Goal: Information Seeking & Learning: Learn about a topic

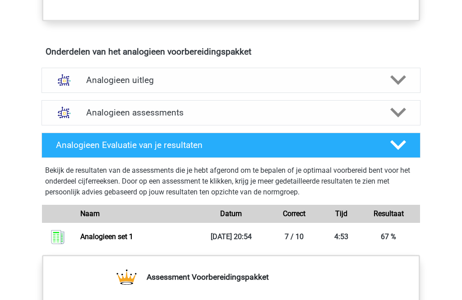
scroll to position [560, 0]
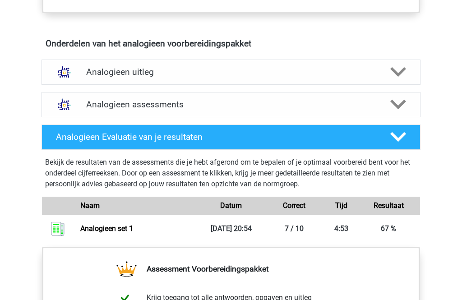
click at [402, 72] on polygon at bounding box center [398, 73] width 16 height 10
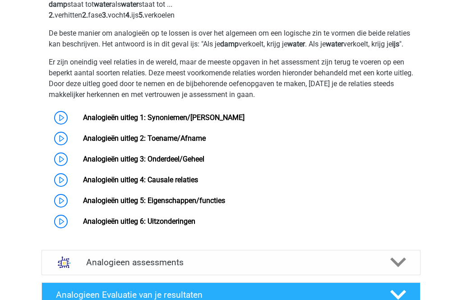
scroll to position [675, 0]
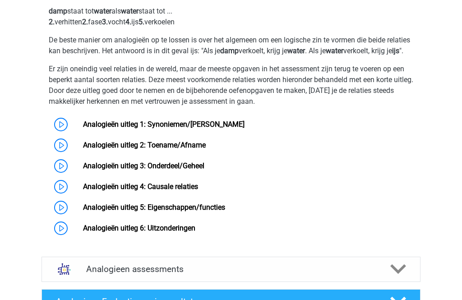
click at [83, 128] on link "Analogieën uitleg 1: Synoniemen/[PERSON_NAME]" at bounding box center [163, 124] width 161 height 9
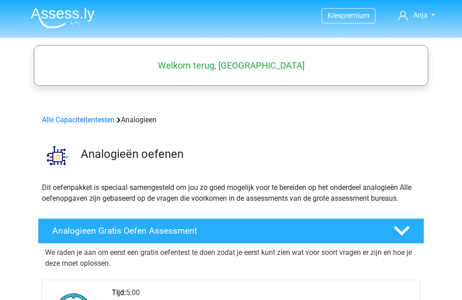
scroll to position [704, 0]
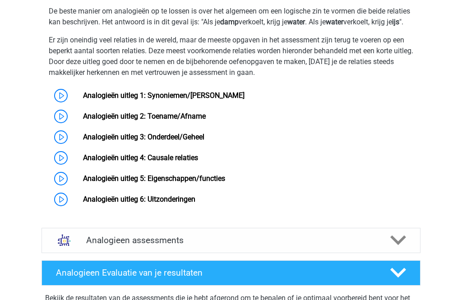
click at [182, 141] on link "Analogieën uitleg 3: Onderdeel/Geheel" at bounding box center [143, 137] width 121 height 9
click at [192, 162] on link "Analogieën uitleg 4: Causale relaties" at bounding box center [140, 157] width 115 height 9
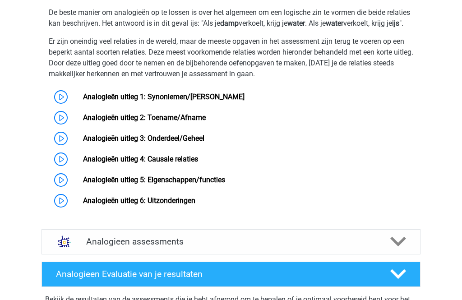
scroll to position [702, 0]
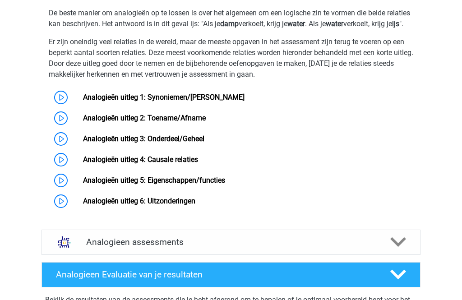
click at [215, 184] on link "Analogieën uitleg 5: Eigenschappen/functies" at bounding box center [154, 180] width 142 height 9
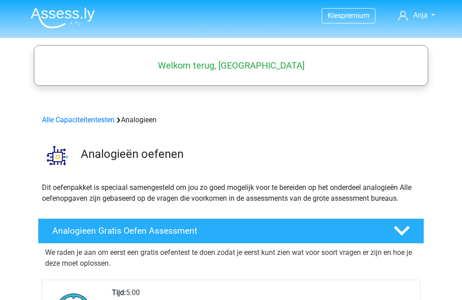
scroll to position [731, 0]
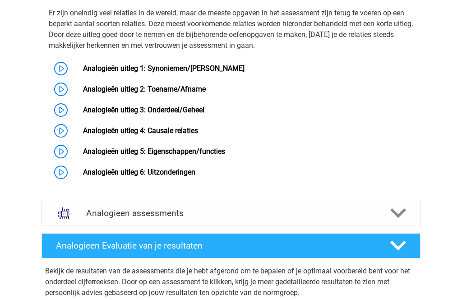
click at [195, 176] on link "Analogieën uitleg 6: Uitzonderingen" at bounding box center [139, 172] width 112 height 9
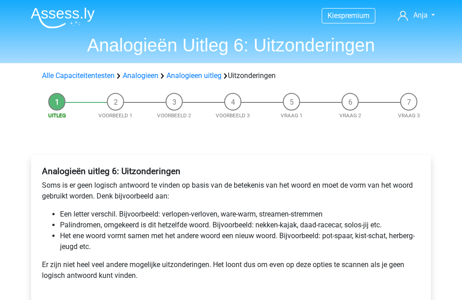
click at [115, 103] on li "Voorbeeld 1" at bounding box center [115, 106] width 59 height 27
click at [145, 101] on li "Voorbeeld 2" at bounding box center [174, 106] width 59 height 27
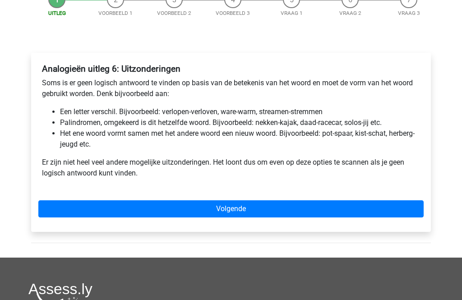
scroll to position [105, 0]
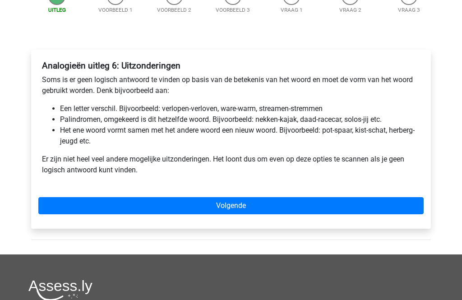
click at [251, 207] on link "Volgende" at bounding box center [230, 205] width 385 height 17
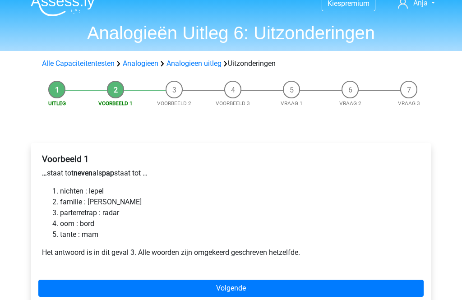
scroll to position [22, 0]
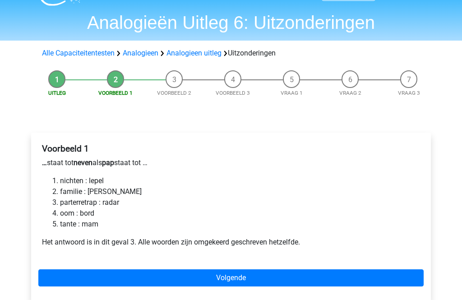
click at [238, 279] on link "Volgende" at bounding box center [230, 278] width 385 height 17
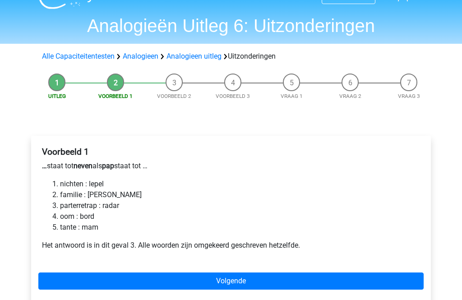
scroll to position [0, 0]
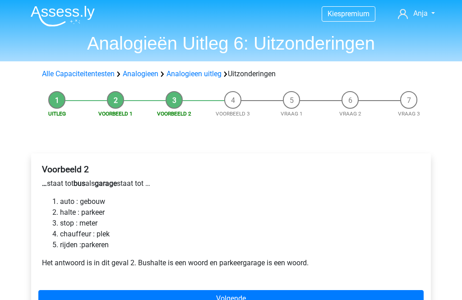
scroll to position [15, 0]
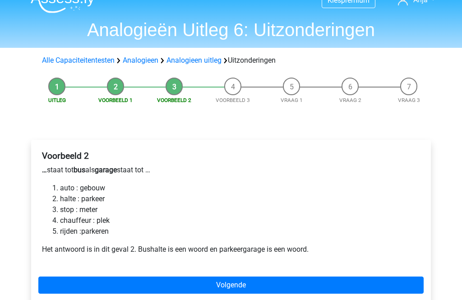
click at [246, 283] on link "Volgende" at bounding box center [230, 284] width 385 height 17
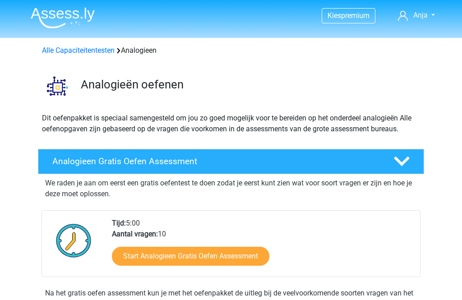
scroll to position [731, 0]
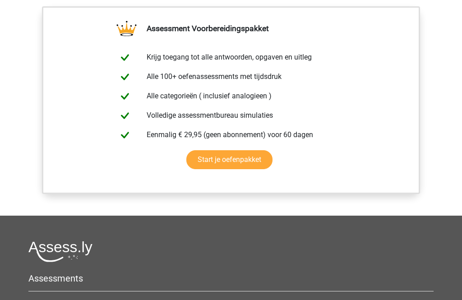
click at [242, 160] on link "Start je oefenpakket" at bounding box center [229, 159] width 86 height 19
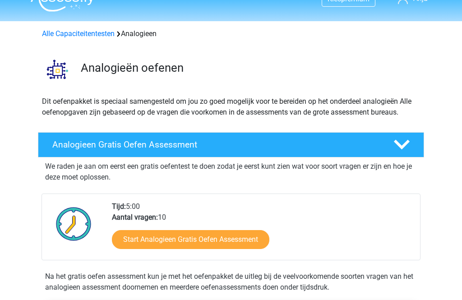
scroll to position [16, 0]
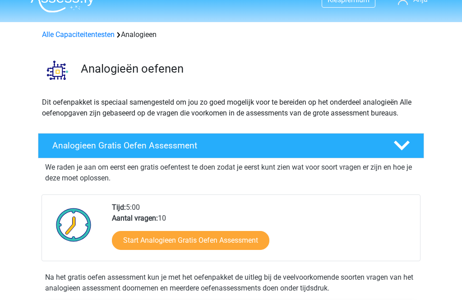
click at [222, 240] on link "Start Analogieen Gratis Oefen Assessment" at bounding box center [190, 240] width 157 height 19
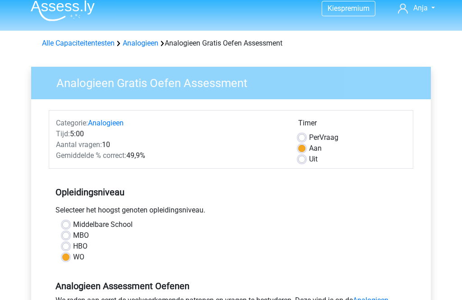
scroll to position [9, 0]
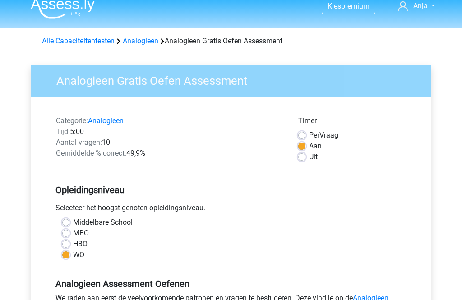
click at [309, 135] on label "Per Vraag" at bounding box center [323, 135] width 29 height 11
click at [301, 135] on input "Per Vraag" at bounding box center [301, 134] width 7 height 9
radio input "true"
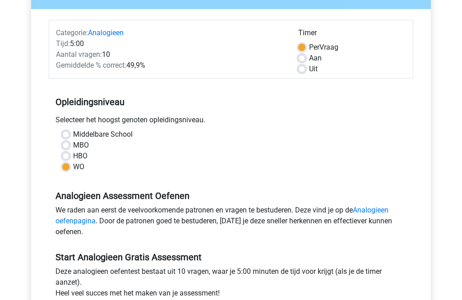
scroll to position [96, 0]
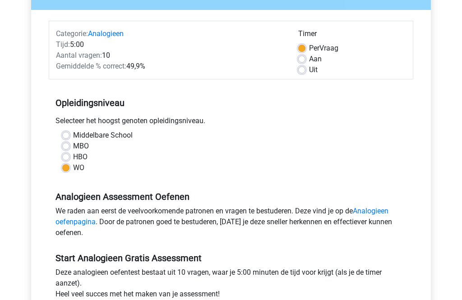
click at [309, 57] on label "Aan" at bounding box center [315, 59] width 13 height 11
click at [302, 57] on input "Aan" at bounding box center [301, 58] width 7 height 9
radio input "true"
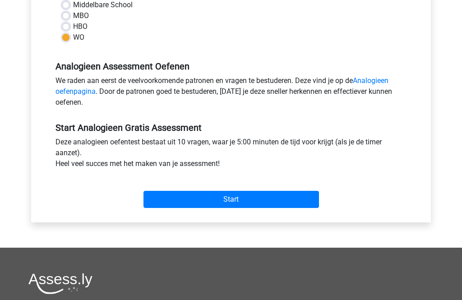
scroll to position [226, 0]
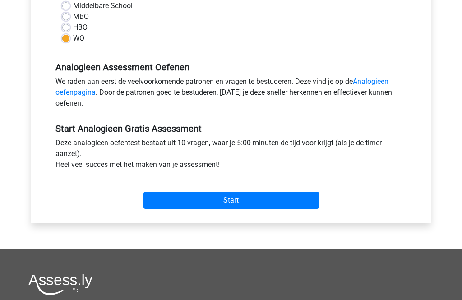
click at [240, 199] on input "Start" at bounding box center [230, 200] width 175 height 17
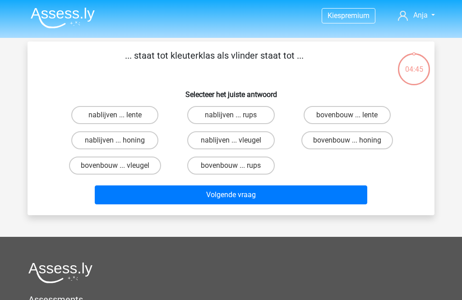
click at [250, 167] on label "bovenbouw ... rups" at bounding box center [230, 165] width 87 height 18
click at [237, 167] on input "bovenbouw ... rups" at bounding box center [234, 168] width 6 height 6
radio input "true"
click at [279, 193] on button "Volgende vraag" at bounding box center [231, 194] width 273 height 19
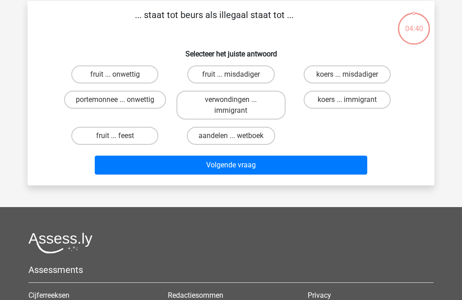
scroll to position [41, 0]
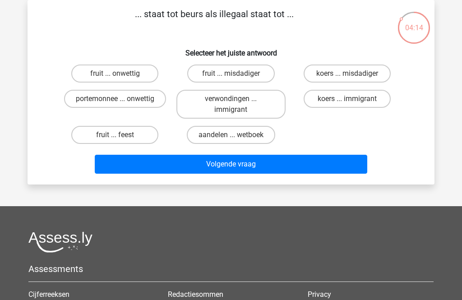
click at [138, 74] on label "fruit ... onwettig" at bounding box center [114, 73] width 87 height 18
click at [121, 74] on input "fruit ... onwettig" at bounding box center [118, 76] width 6 height 6
radio input "true"
click at [266, 168] on button "Volgende vraag" at bounding box center [231, 164] width 273 height 19
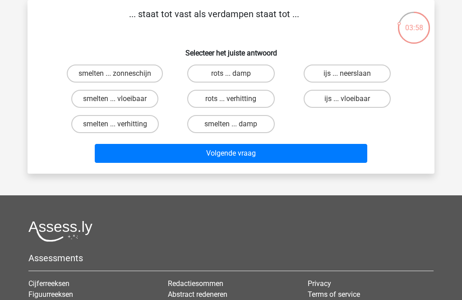
click at [140, 101] on label "smelten ... vloeibaar" at bounding box center [114, 99] width 87 height 18
click at [121, 101] on input "smelten ... vloeibaar" at bounding box center [118, 102] width 6 height 6
radio input "true"
click at [267, 148] on button "Volgende vraag" at bounding box center [231, 153] width 273 height 19
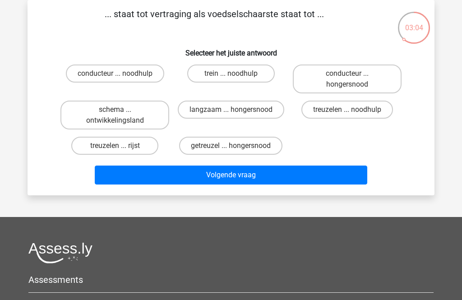
click at [243, 145] on label "getreuzel ... hongersnood" at bounding box center [230, 146] width 103 height 18
click at [237, 146] on input "getreuzel ... hongersnood" at bounding box center [234, 149] width 6 height 6
radio input "true"
click at [251, 184] on button "Volgende vraag" at bounding box center [231, 174] width 273 height 19
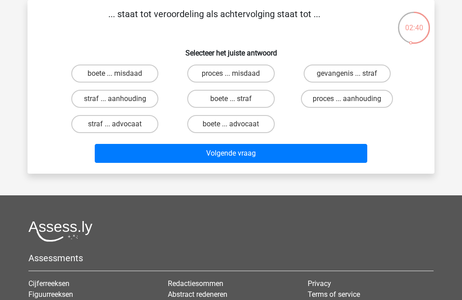
click at [138, 98] on label "straf ... aanhouding" at bounding box center [114, 99] width 87 height 18
click at [121, 99] on input "straf ... aanhouding" at bounding box center [118, 102] width 6 height 6
radio input "true"
click at [253, 153] on button "Volgende vraag" at bounding box center [231, 153] width 273 height 19
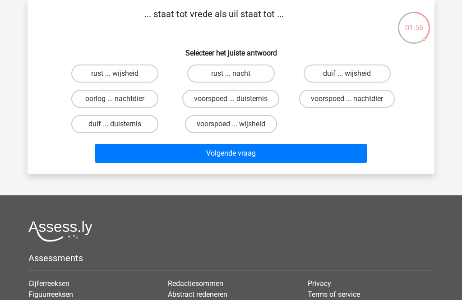
click at [362, 75] on label "duif ... wijsheid" at bounding box center [346, 73] width 87 height 18
click at [353, 75] on input "duif ... wijsheid" at bounding box center [350, 76] width 6 height 6
radio input "true"
click at [277, 153] on button "Volgende vraag" at bounding box center [231, 153] width 273 height 19
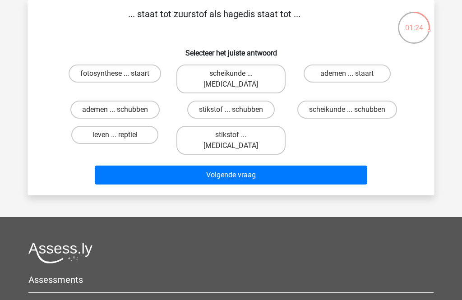
click at [254, 127] on label "stikstof ... krokodil" at bounding box center [230, 140] width 109 height 29
click at [237, 135] on input "stikstof ... krokodil" at bounding box center [234, 138] width 6 height 6
radio input "true"
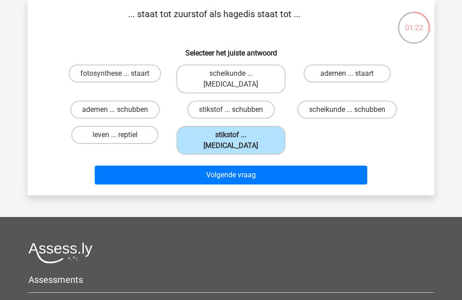
click at [247, 165] on button "Volgende vraag" at bounding box center [231, 174] width 273 height 19
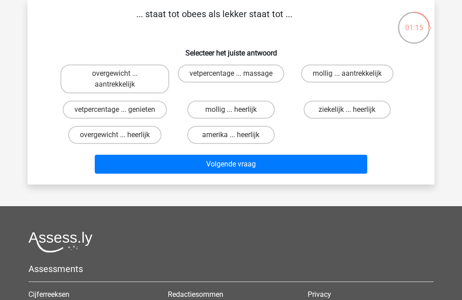
click at [145, 137] on label "overgewicht ... heerlijk" at bounding box center [114, 135] width 93 height 18
click at [121, 137] on input "overgewicht ... heerlijk" at bounding box center [118, 138] width 6 height 6
radio input "true"
click at [253, 160] on button "Volgende vraag" at bounding box center [231, 164] width 273 height 19
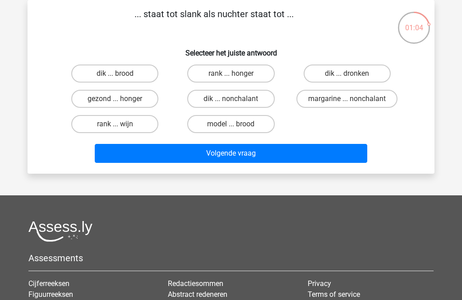
click at [361, 76] on label "dik ... dronken" at bounding box center [346, 73] width 87 height 18
click at [353, 76] on input "dik ... dronken" at bounding box center [350, 76] width 6 height 6
radio input "true"
click at [248, 152] on button "Volgende vraag" at bounding box center [231, 153] width 273 height 19
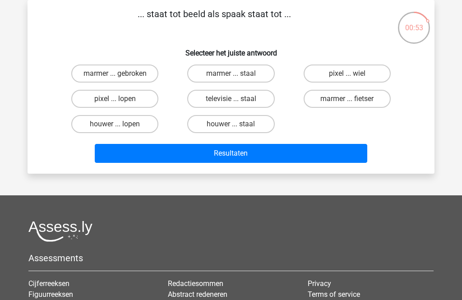
click at [372, 73] on label "pixel ... wiel" at bounding box center [346, 73] width 87 height 18
click at [353, 73] on input "pixel ... wiel" at bounding box center [350, 76] width 6 height 6
radio input "true"
click at [246, 157] on button "Resultaten" at bounding box center [231, 153] width 273 height 19
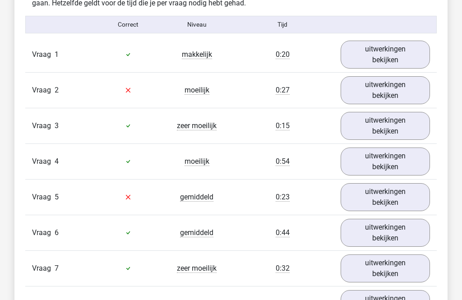
scroll to position [738, 0]
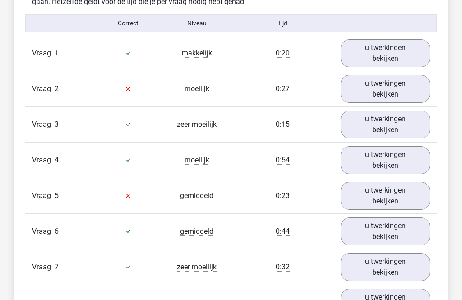
click at [394, 92] on link "uitwerkingen bekijken" at bounding box center [384, 89] width 89 height 28
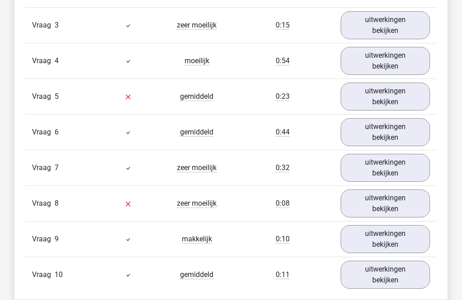
scroll to position [1062, 0]
click at [393, 206] on link "uitwerkingen bekijken" at bounding box center [384, 203] width 89 height 28
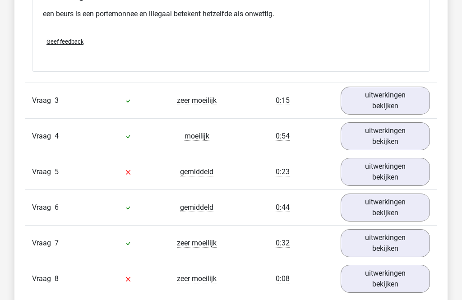
scroll to position [989, 0]
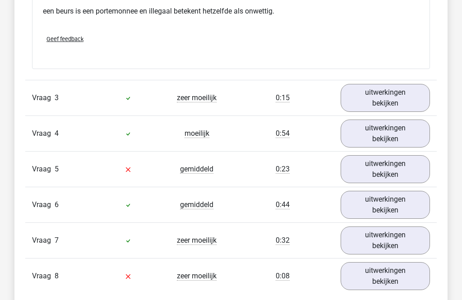
click at [388, 169] on link "uitwerkingen bekijken" at bounding box center [384, 170] width 89 height 28
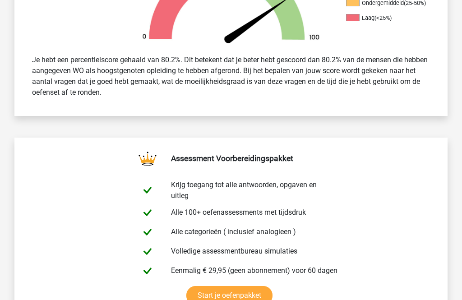
scroll to position [302, 0]
